Goal: Check status: Check status

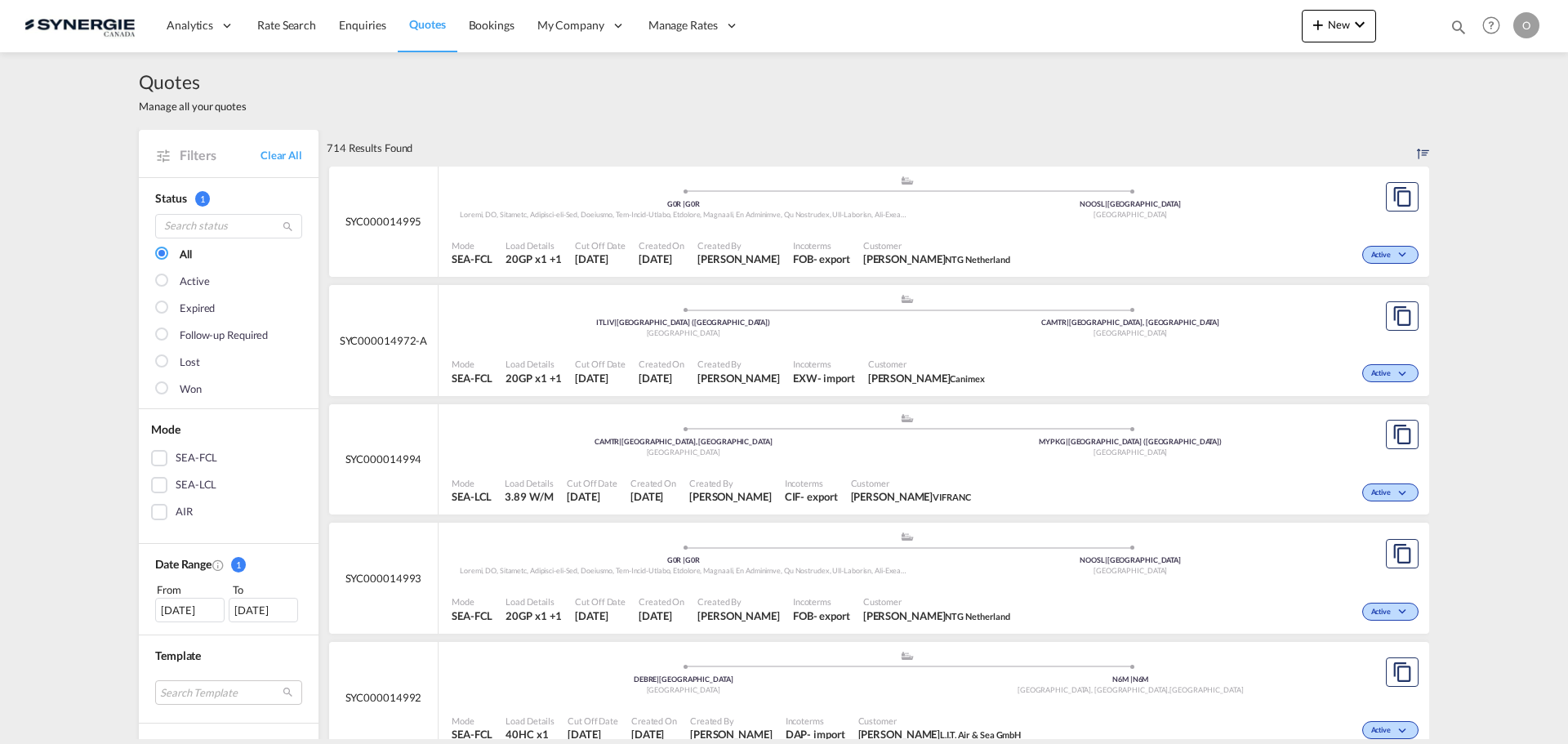
drag, startPoint x: 1461, startPoint y: 23, endPoint x: 1426, endPoint y: 32, distance: 36.1
click at [1460, 24] on md-icon "icon-magnify" at bounding box center [1458, 27] width 18 height 18
click at [1177, 33] on select "Bookings Quotes Enquiries" at bounding box center [1199, 27] width 78 height 29
select select "Quotes"
click at [1160, 12] on select "Bookings Quotes Enquiries" at bounding box center [1199, 27] width 78 height 29
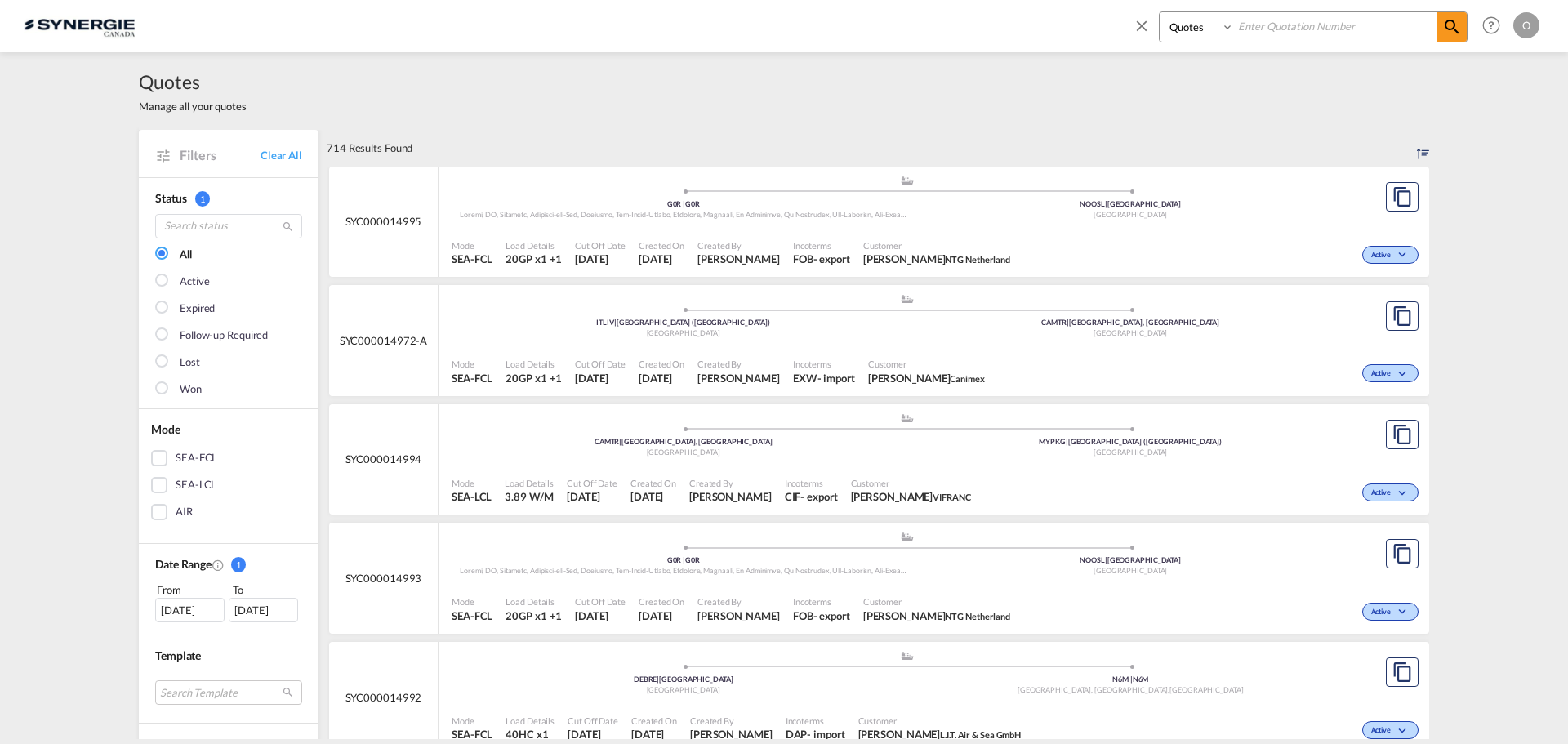
click at [1273, 20] on input at bounding box center [1336, 26] width 203 height 28
paste input "SYC000014667"
type input "SYC000014667"
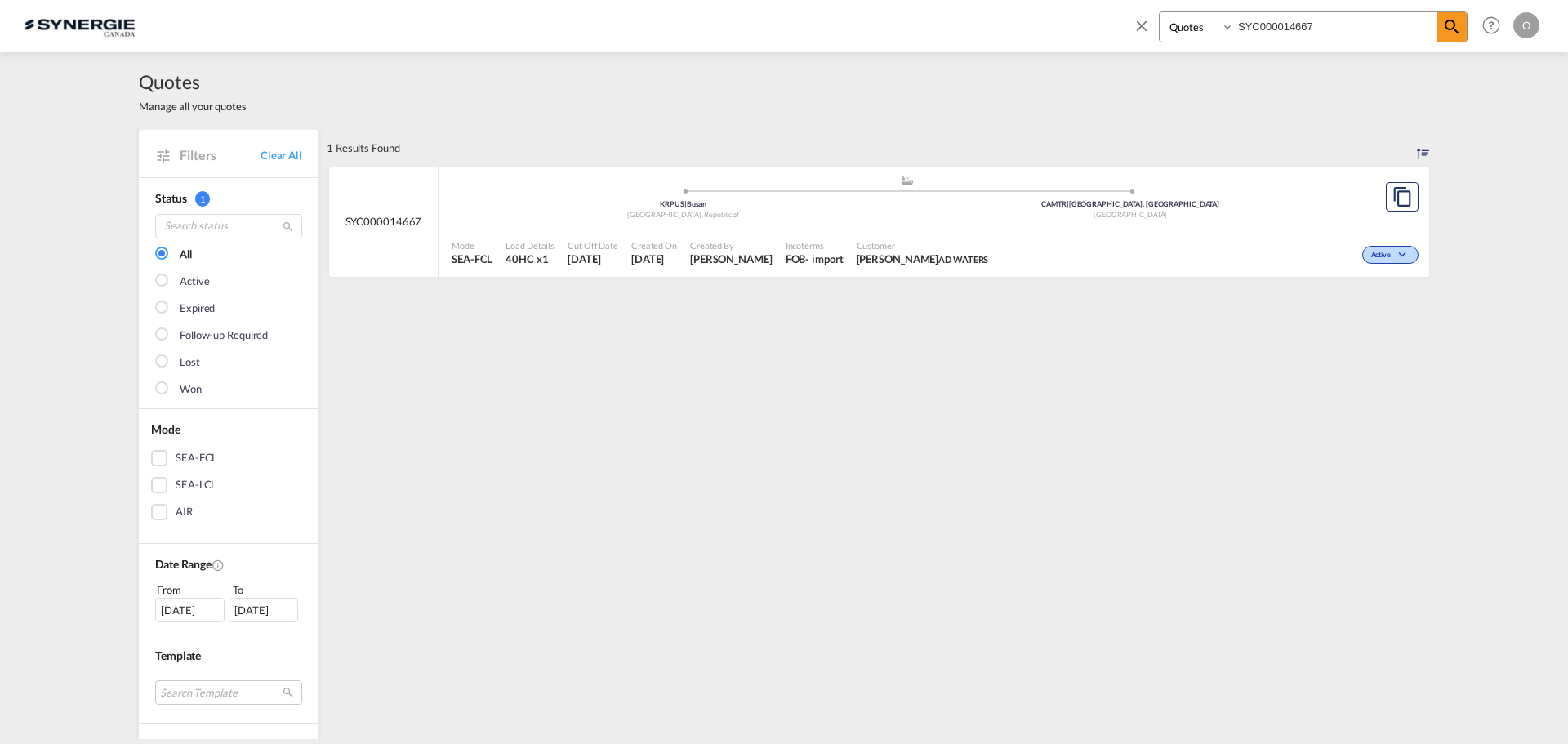
click at [750, 256] on div "Created By [PERSON_NAME]" at bounding box center [730, 254] width 95 height 41
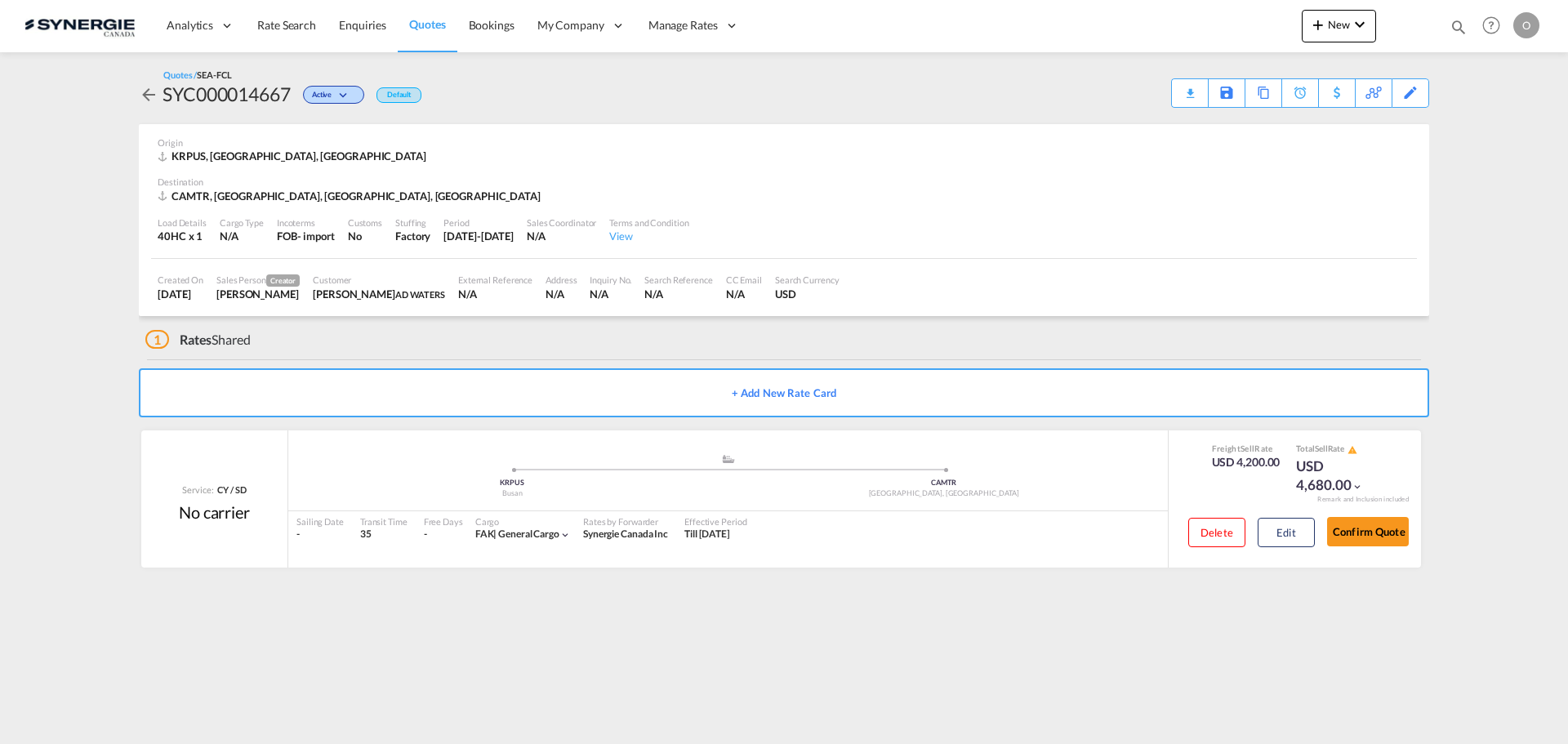
click at [395, 291] on div "[PERSON_NAME] AD [PERSON_NAME]" at bounding box center [379, 293] width 132 height 15
click at [483, 240] on div "[DATE]-[DATE]" at bounding box center [478, 236] width 70 height 15
click at [1149, 96] on div "Download Quote" at bounding box center [1157, 92] width 83 height 26
